Goal: Information Seeking & Learning: Understand process/instructions

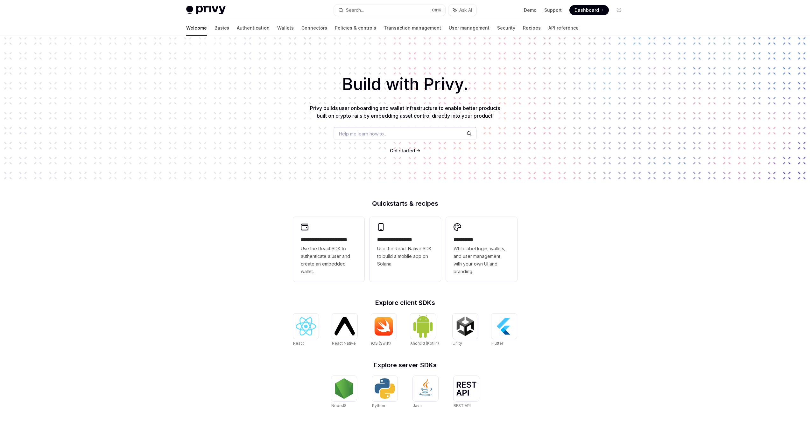
click at [424, 135] on div "Help me learn how to…" at bounding box center [405, 133] width 143 height 13
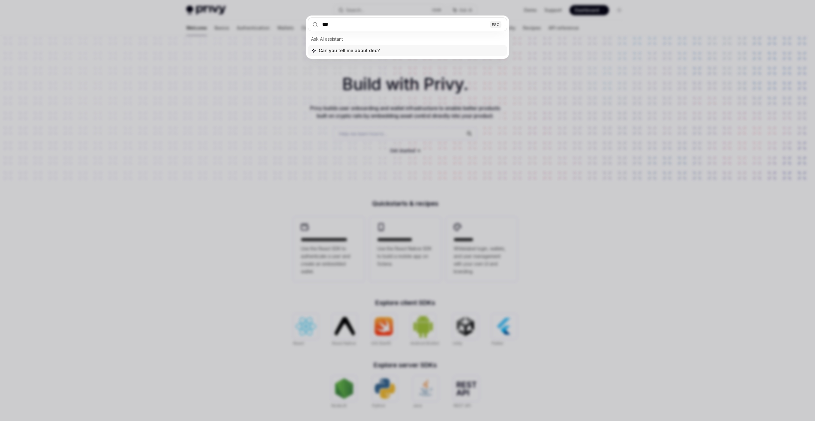
type input "****"
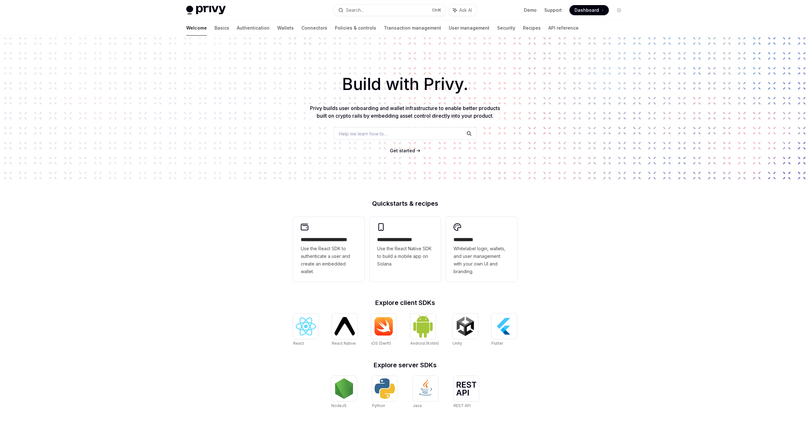
type textarea "*"
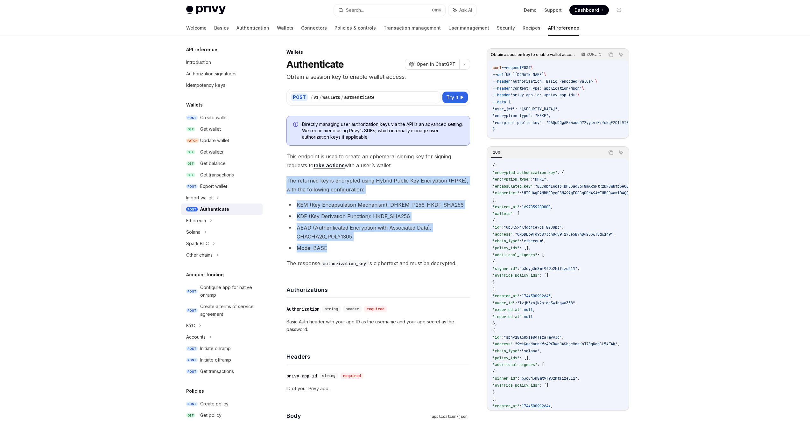
drag, startPoint x: 335, startPoint y: 249, endPoint x: 287, endPoint y: 179, distance: 85.2
copy div "The returned key is encrypted using Hybrid Public Key Encryption (HPKE), with t…"
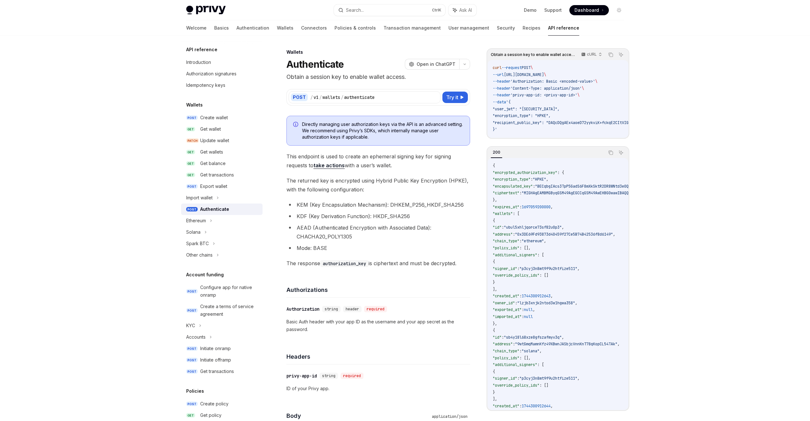
click at [386, 153] on span "This endpoint is used to create an ephemeral signing key for signing requests t…" at bounding box center [379, 161] width 184 height 18
click at [360, 193] on span "The returned key is encrypted using Hybrid Public Key Encryption (HPKE), with t…" at bounding box center [379, 185] width 184 height 18
drag, startPoint x: 287, startPoint y: 181, endPoint x: 466, endPoint y: 261, distance: 196.1
copy div "The returned key is encrypted using Hybrid Public Key Encryption (HPKE), with t…"
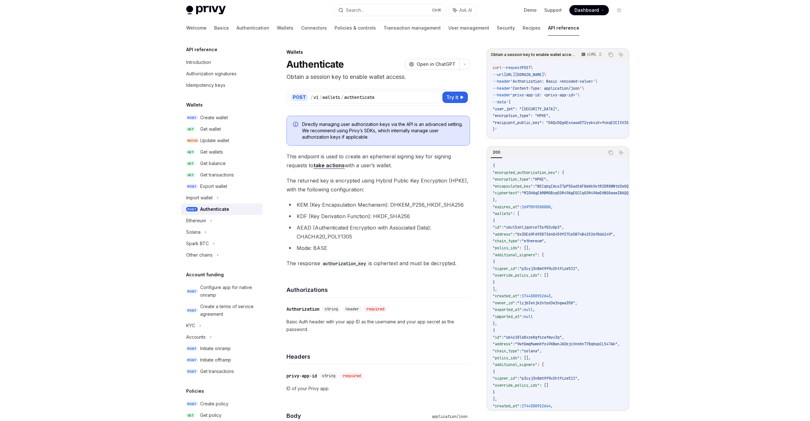
copy div "The returned key is encrypted using Hybrid Public Key Encryption (HPKE), with t…"
click at [322, 420] on h4 "Body" at bounding box center [358, 416] width 143 height 9
click at [357, 248] on li "Mode: BASE" at bounding box center [379, 248] width 184 height 9
click at [456, 181] on span "The returned key is encrypted using Hybrid Public Key Encryption (HPKE), with t…" at bounding box center [379, 185] width 184 height 18
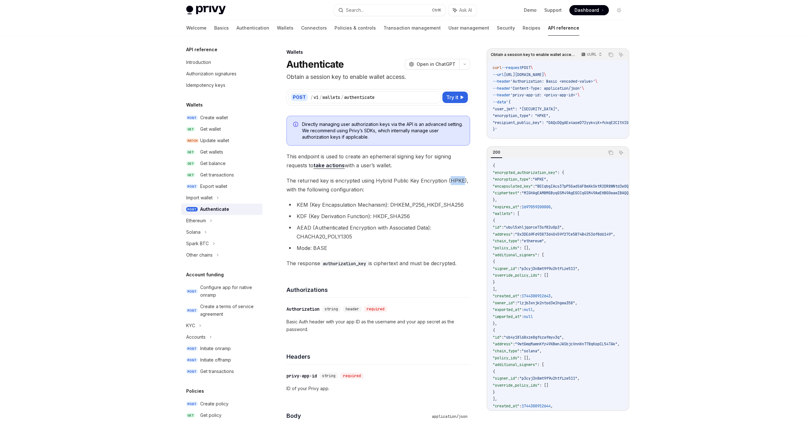
copy span "HPKE"
